Goal: Task Accomplishment & Management: Manage account settings

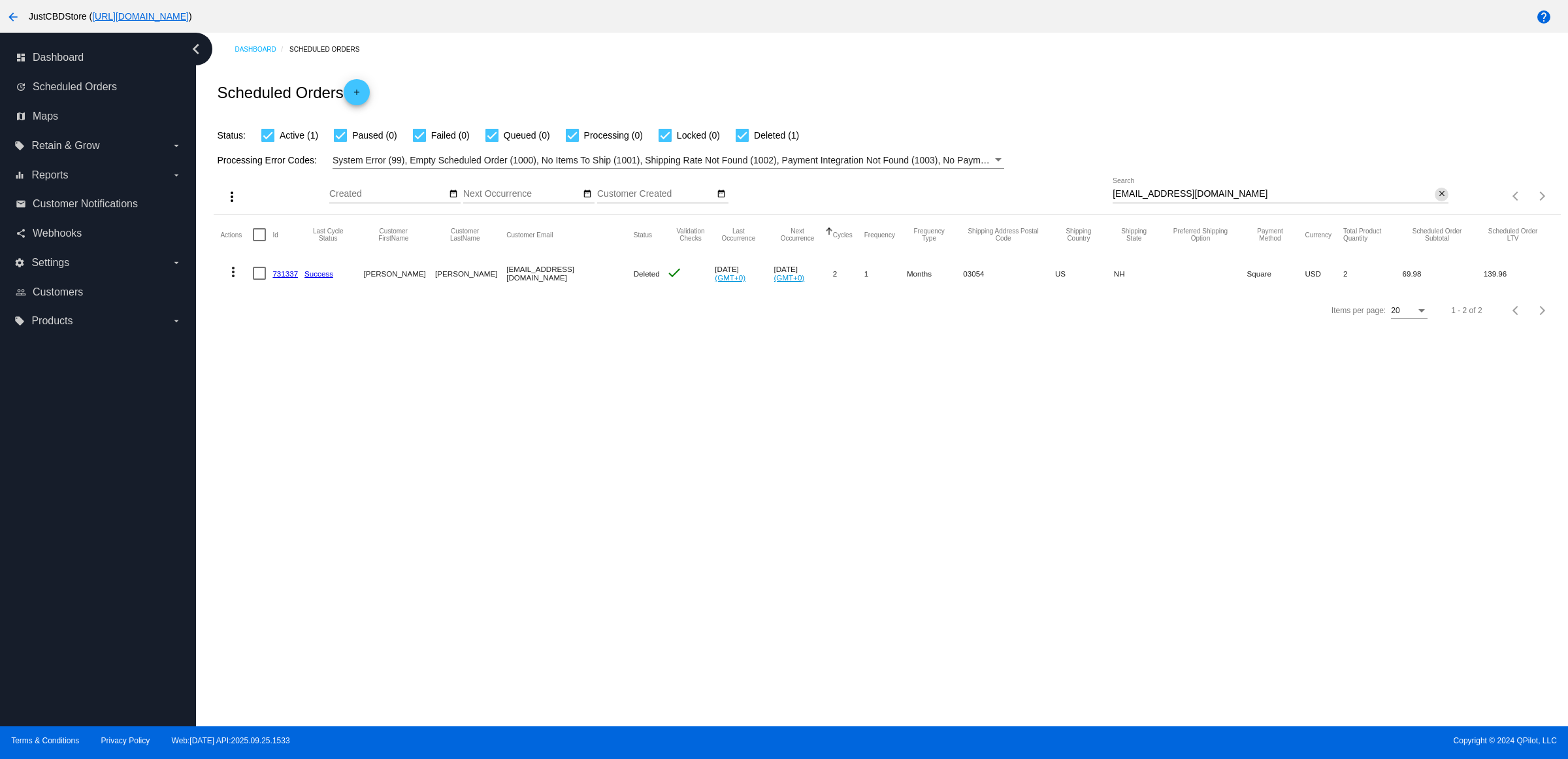
click at [1438, 199] on mat-icon "close" at bounding box center [1442, 194] width 10 height 10
click at [1436, 206] on mat-icon "search" at bounding box center [1440, 196] width 15 height 20
type input "[EMAIL_ADDRESS][DOMAIN_NAME]"
click at [1438, 199] on mat-icon "close" at bounding box center [1442, 194] width 10 height 10
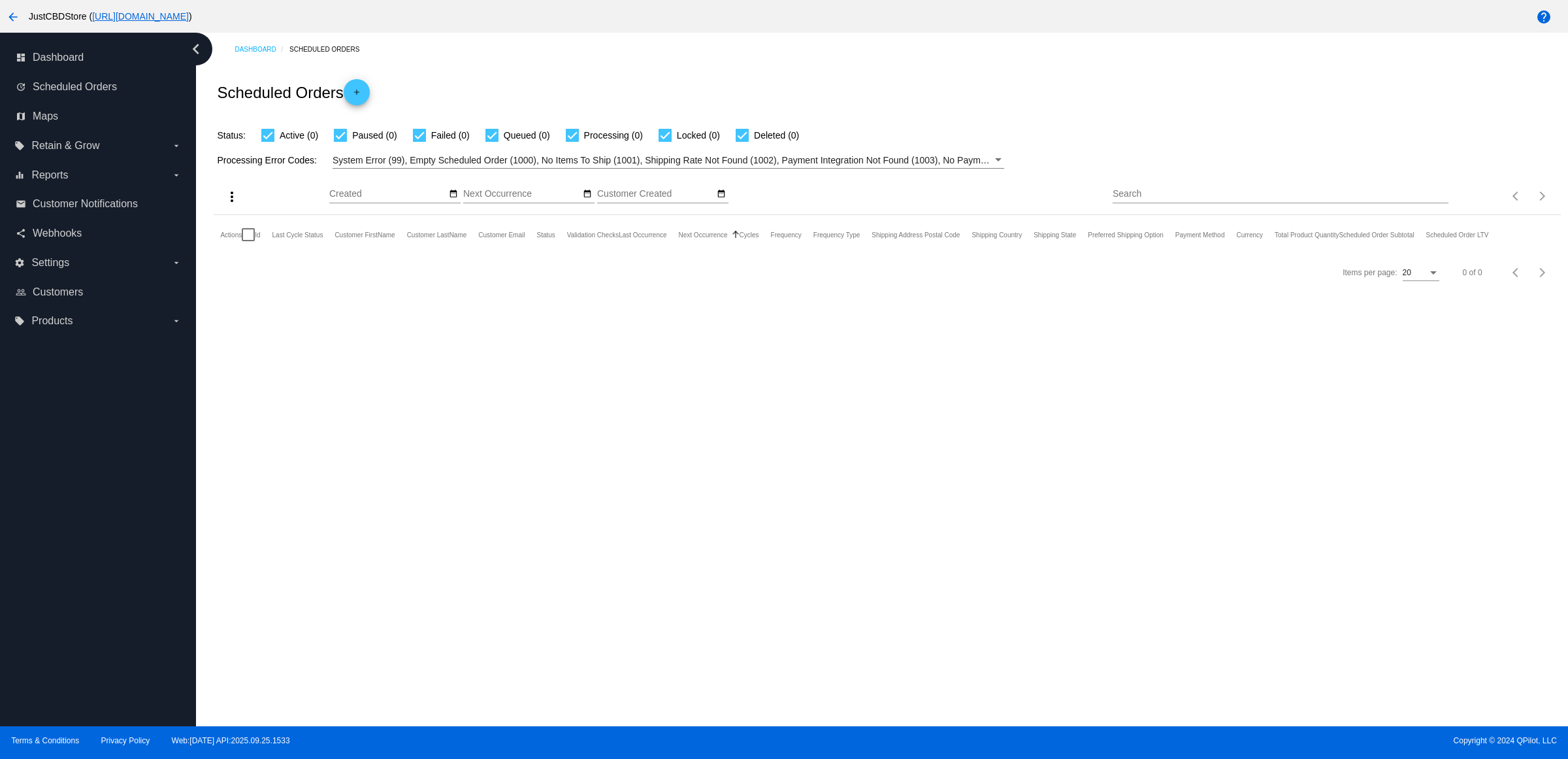
click at [1435, 199] on input "Search" at bounding box center [1280, 194] width 336 height 10
paste input "[EMAIL_ADDRESS][DOMAIN_NAME]"
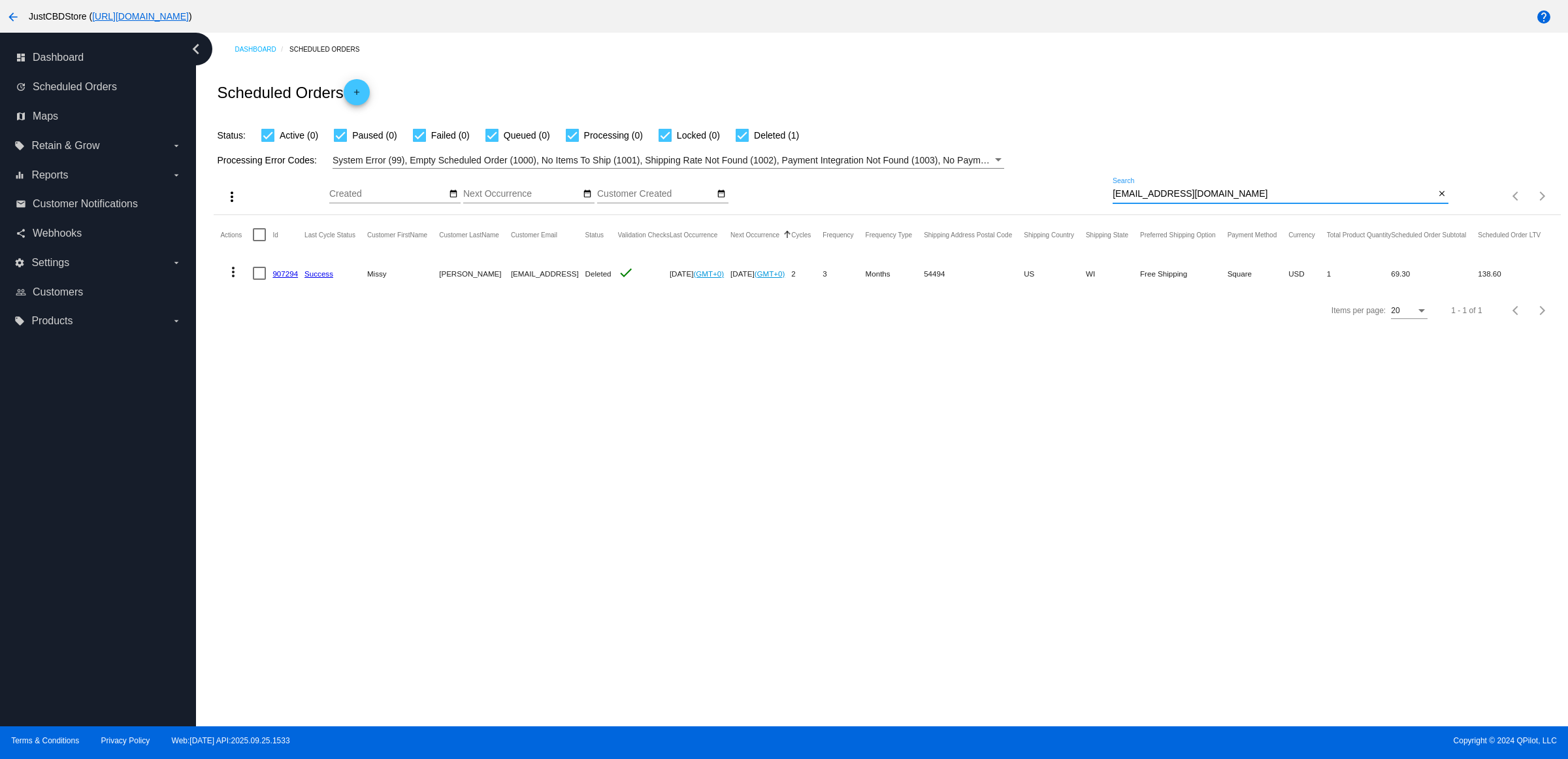
type input "[EMAIL_ADDRESS][DOMAIN_NAME]"
click at [1438, 199] on mat-icon "close" at bounding box center [1442, 194] width 10 height 10
click at [1438, 206] on mat-icon "search" at bounding box center [1440, 196] width 15 height 20
click at [1438, 199] on input "Search" at bounding box center [1280, 194] width 336 height 10
type input "[EMAIL_ADDRESS][DOMAIN_NAME]"
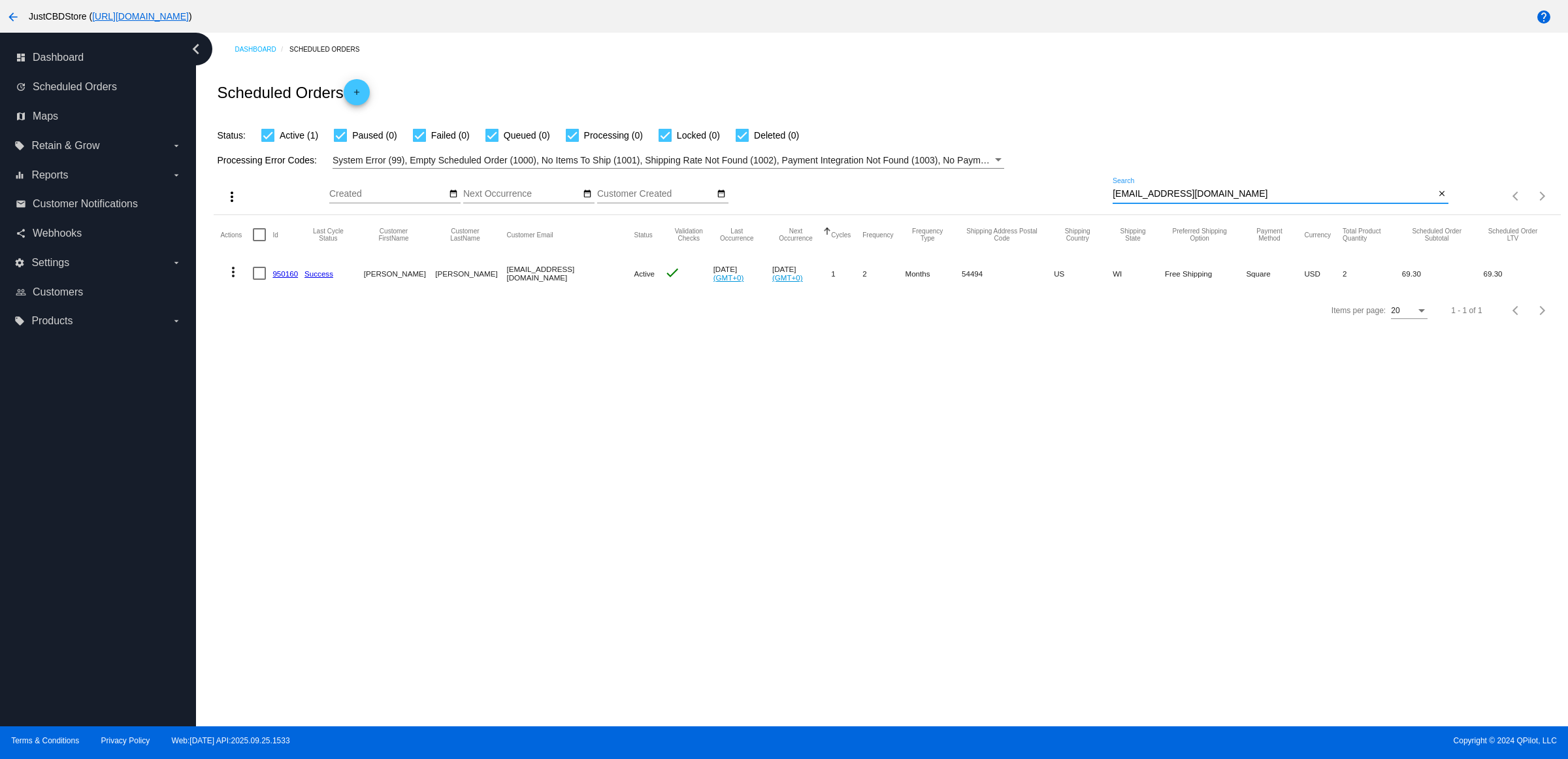
click at [237, 280] on mat-icon "more_vert" at bounding box center [233, 272] width 15 height 15
click at [282, 457] on span "Delete" at bounding box center [277, 454] width 26 height 10
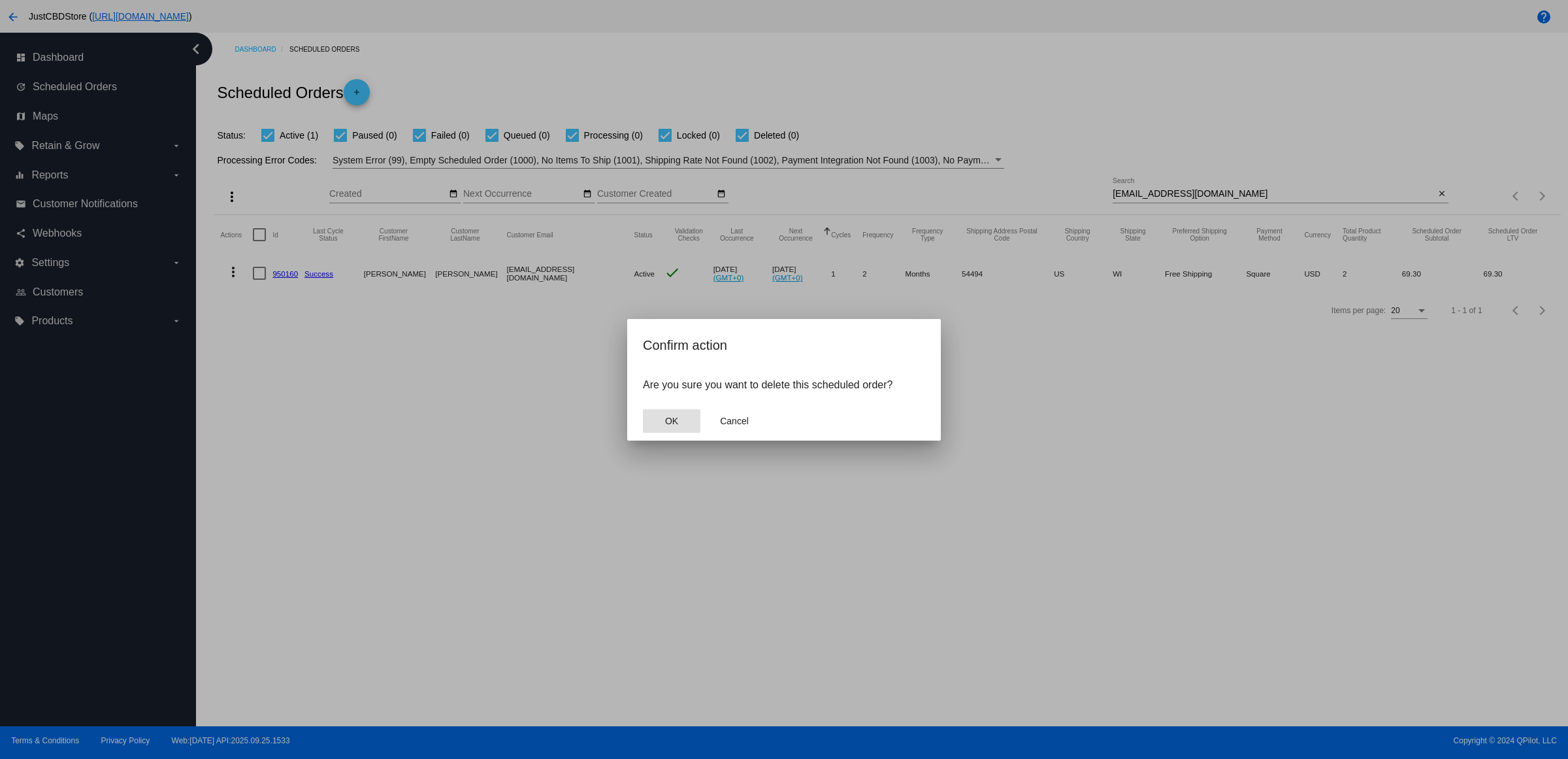
click at [675, 420] on mat-dialog-actions "OK Cancel" at bounding box center [784, 421] width 282 height 40
click at [677, 425] on button "OK" at bounding box center [672, 421] width 58 height 23
